Goal: Navigation & Orientation: Find specific page/section

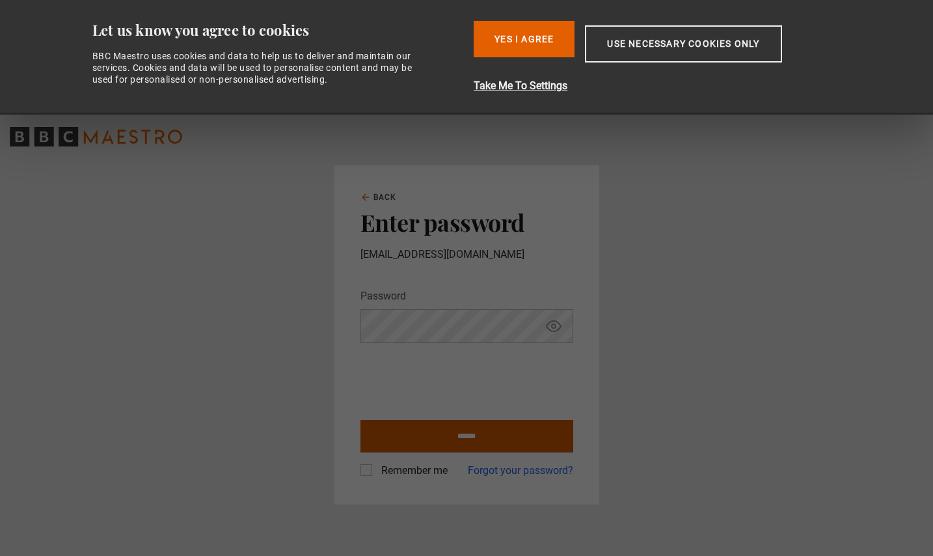
click at [445, 433] on input "******" at bounding box center [466, 436] width 213 height 33
type input "**********"
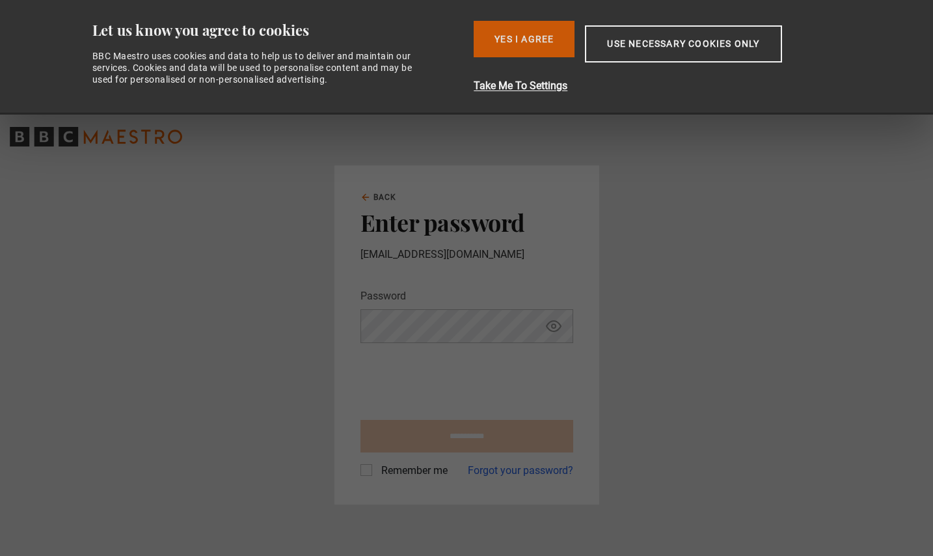
click at [527, 52] on button "Yes I Agree" at bounding box center [524, 39] width 101 height 36
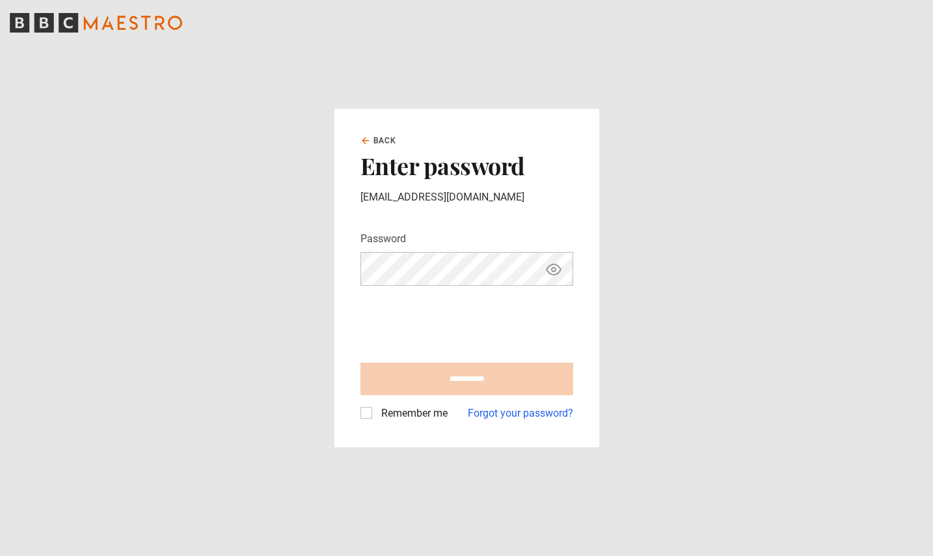
click at [369, 418] on div "Remember me" at bounding box center [403, 413] width 87 height 16
click at [376, 415] on label "Remember me" at bounding box center [412, 413] width 72 height 16
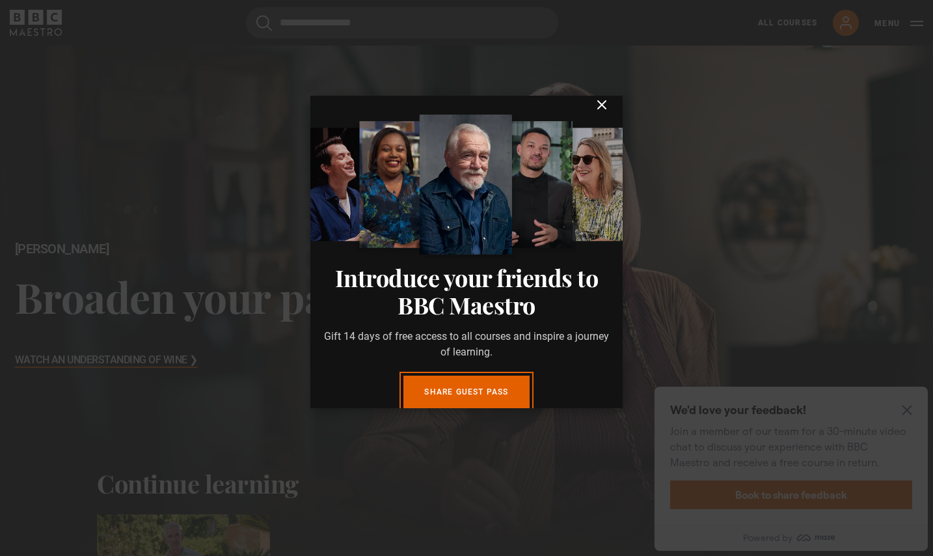
click at [602, 102] on icon "submit" at bounding box center [602, 105] width 16 height 16
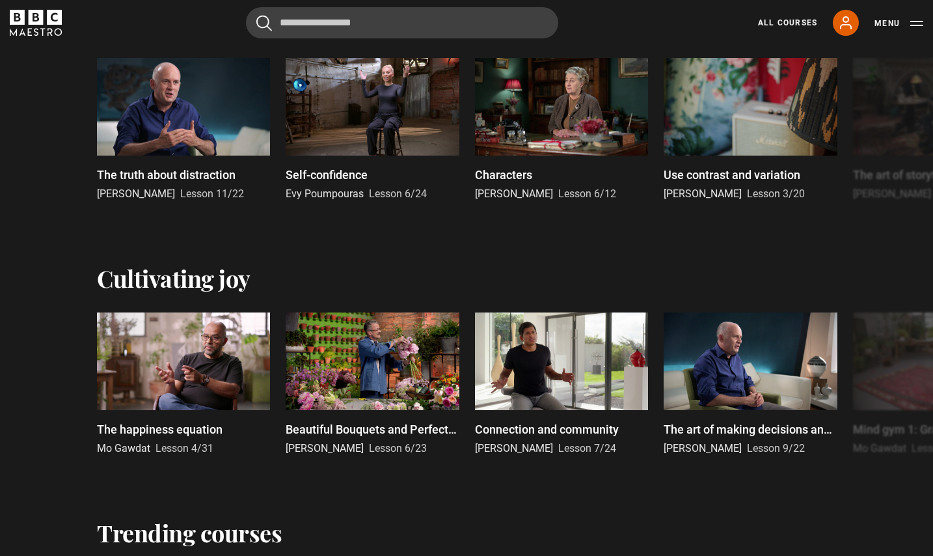
scroll to position [716, 0]
click at [773, 24] on link "All Courses" at bounding box center [787, 23] width 59 height 12
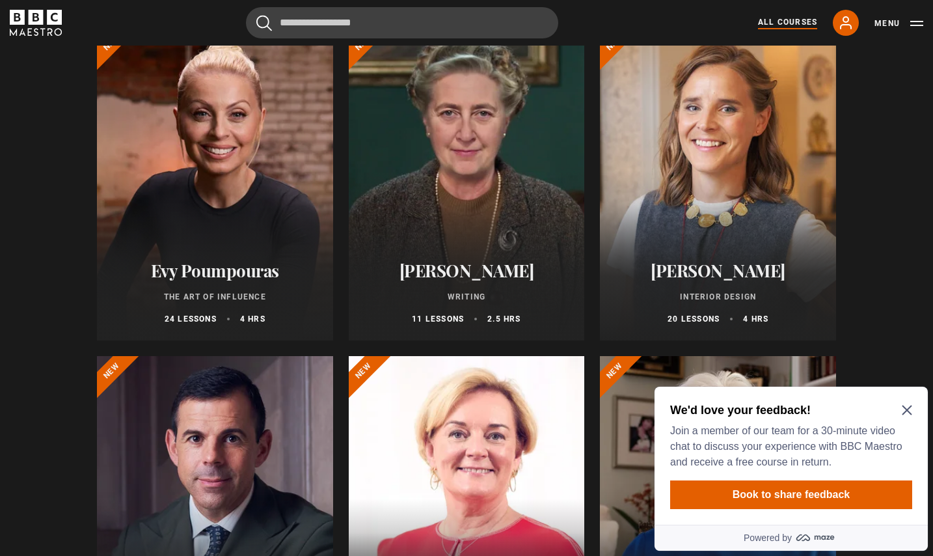
scroll to position [180, 0]
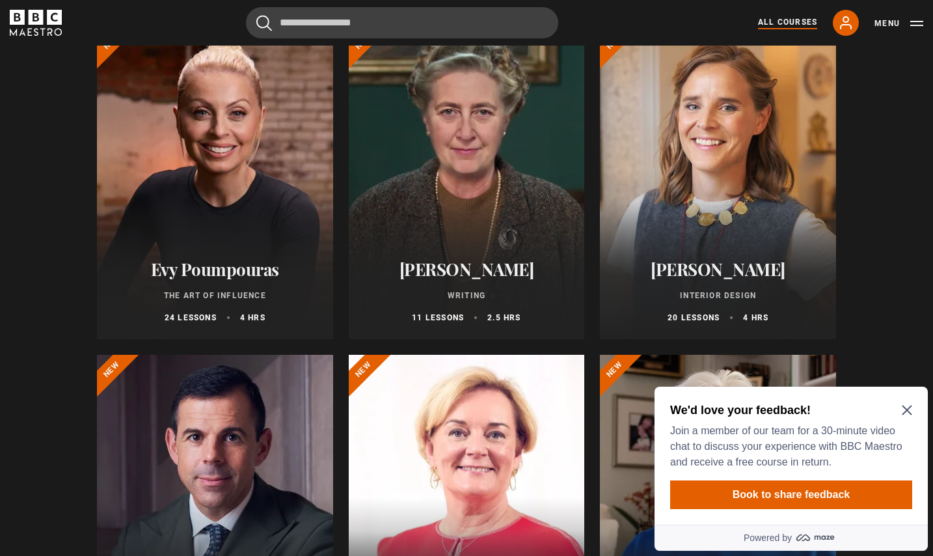
click at [907, 414] on icon "Close Maze Prompt" at bounding box center [907, 410] width 10 height 10
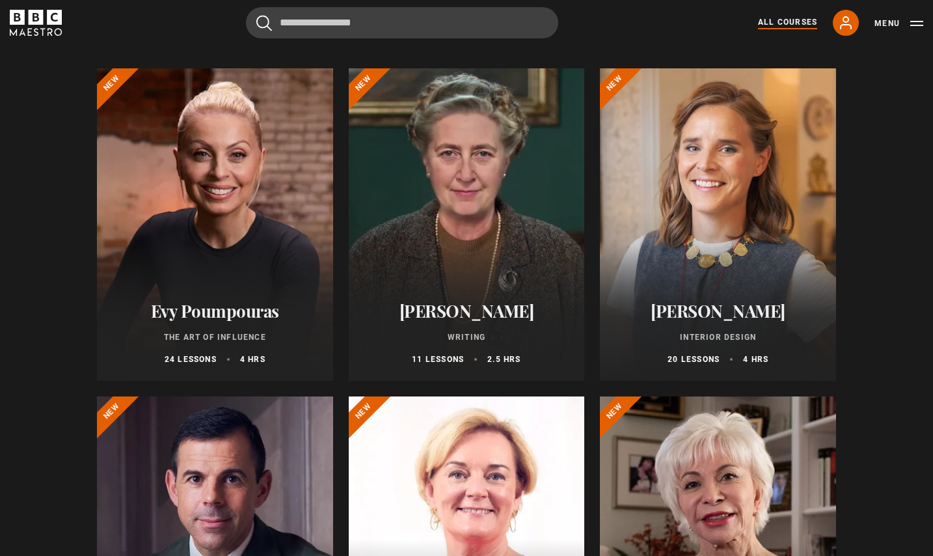
scroll to position [0, 0]
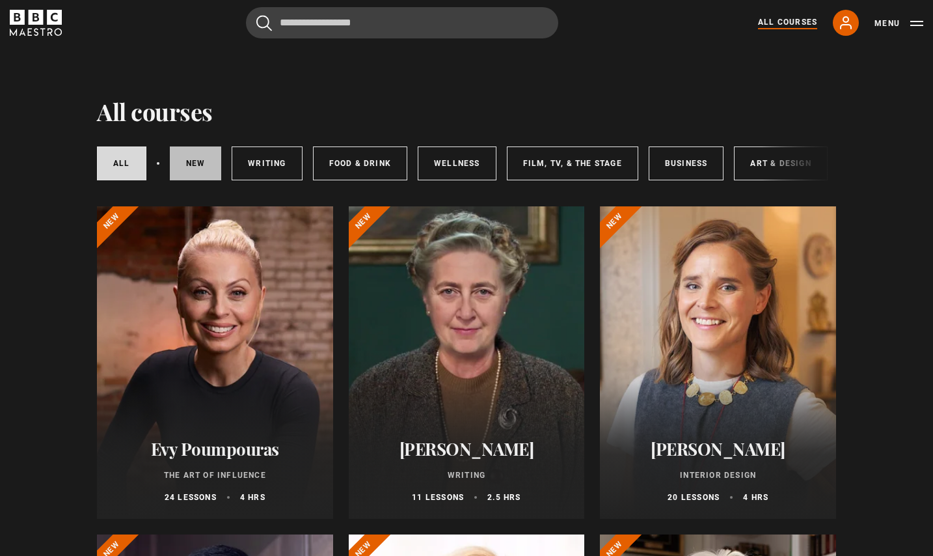
click at [183, 172] on link "New courses" at bounding box center [196, 163] width 52 height 34
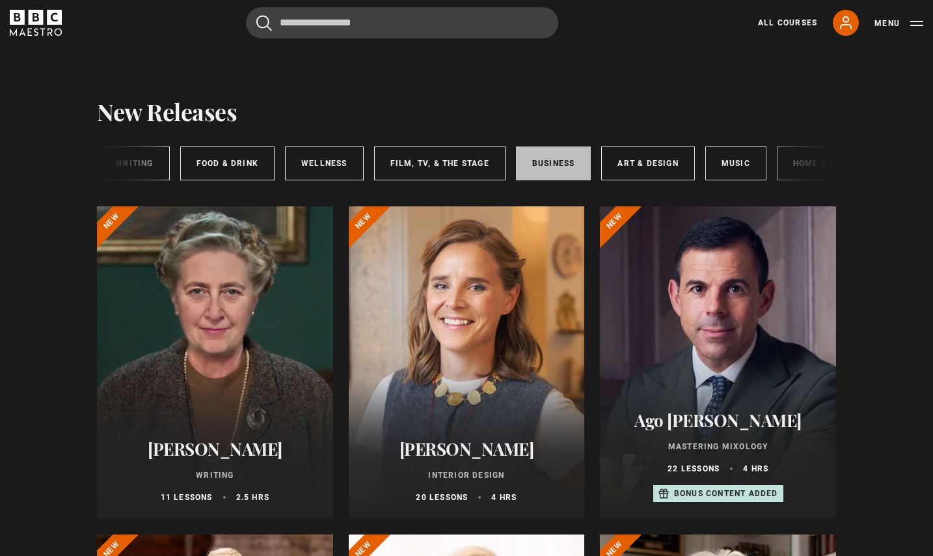
scroll to position [0, 194]
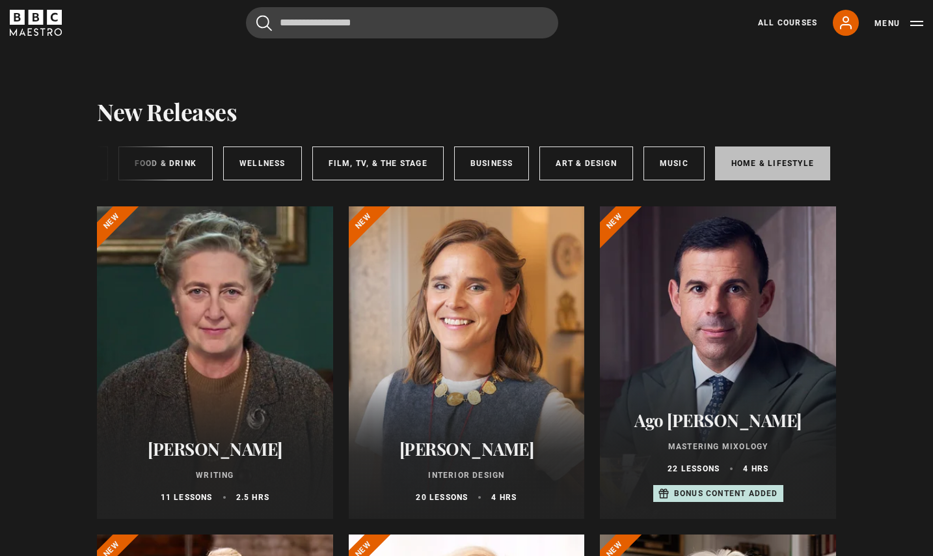
click at [732, 160] on link "Home & Lifestyle" at bounding box center [772, 163] width 115 height 34
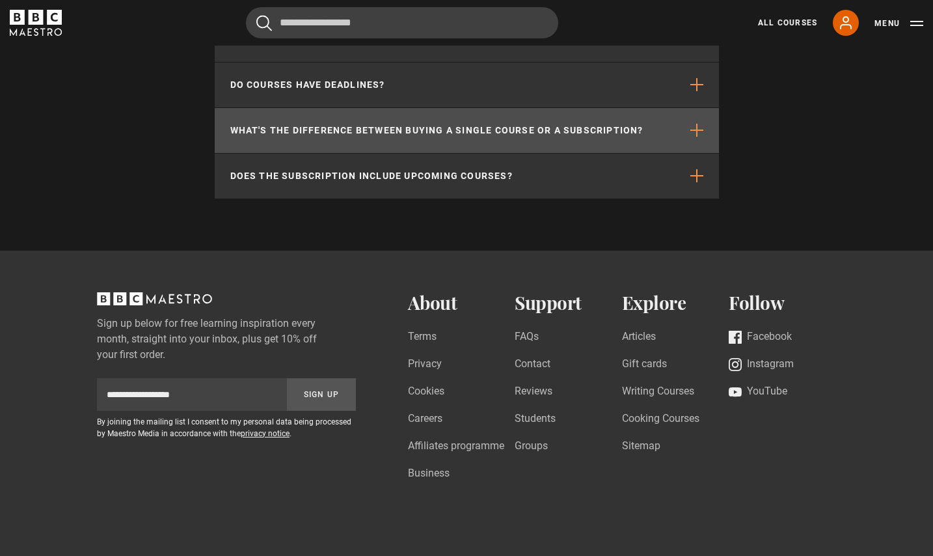
scroll to position [1867, 0]
